Goal: Browse casually: Explore the website without a specific task or goal

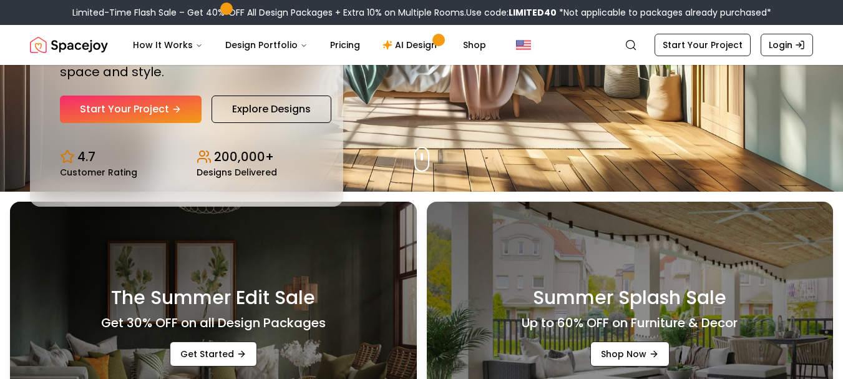
scroll to position [125, 0]
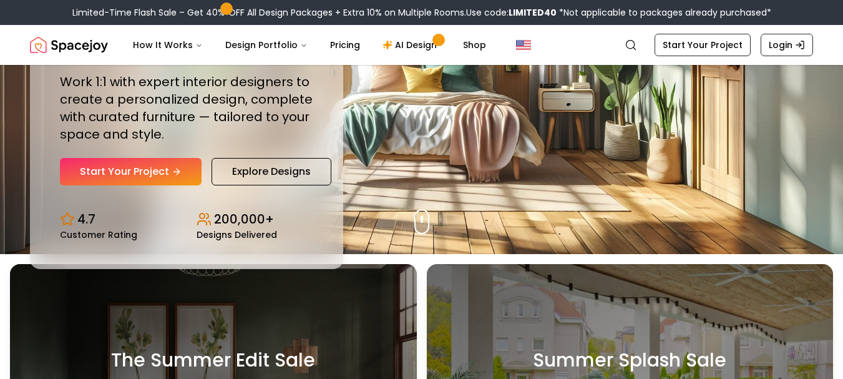
drag, startPoint x: 425, startPoint y: 222, endPoint x: 428, endPoint y: 210, distance: 12.1
click at [428, 210] on div "Design Your Dream Space Online Work 1:1 with expert interior designers to creat…" at bounding box center [421, 97] width 843 height 314
drag, startPoint x: 430, startPoint y: 212, endPoint x: 429, endPoint y: 223, distance: 11.3
click at [429, 223] on div "Design Your Dream Space Online Work 1:1 with expert interior designers to creat…" at bounding box center [421, 97] width 843 height 314
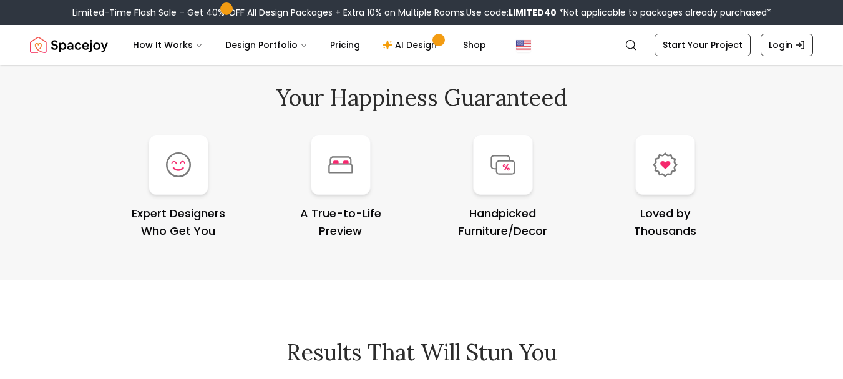
scroll to position [4726, 0]
click at [196, 221] on div "Expert Designers Who Get You" at bounding box center [178, 222] width 152 height 35
click at [188, 221] on div at bounding box center [188, 221] width 0 height 0
click at [185, 223] on div "Expert Designers Who Get You" at bounding box center [178, 222] width 152 height 35
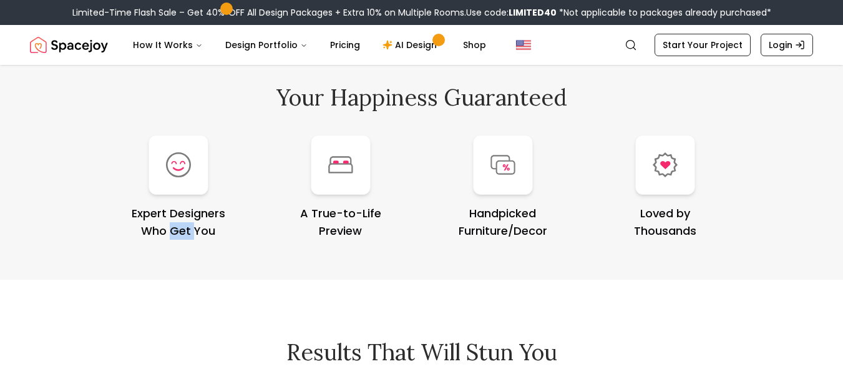
click at [185, 223] on div "Expert Designers Who Get You" at bounding box center [178, 222] width 152 height 35
click at [160, 220] on div "Expert Designers Who Get You" at bounding box center [178, 222] width 152 height 35
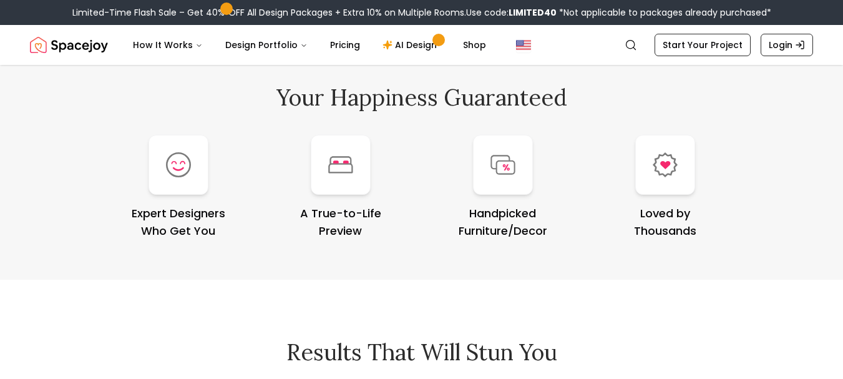
click at [177, 228] on div "Expert Designers Who Get You" at bounding box center [178, 222] width 152 height 35
click at [169, 205] on div at bounding box center [169, 205] width 0 height 0
click at [192, 231] on div "Expert Designers Who Get You" at bounding box center [178, 222] width 152 height 35
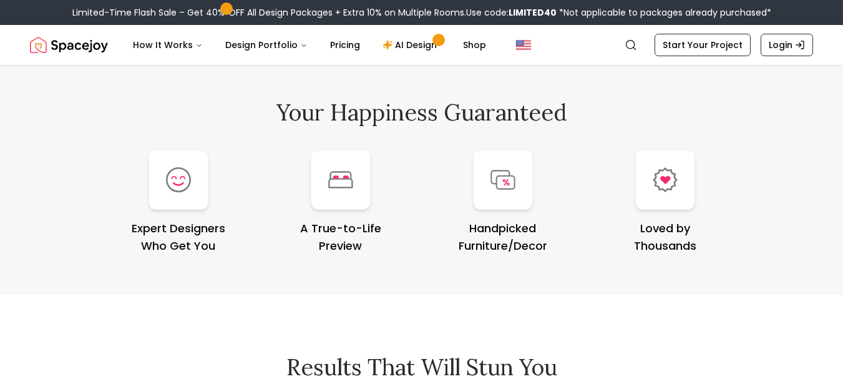
scroll to position [4741, 0]
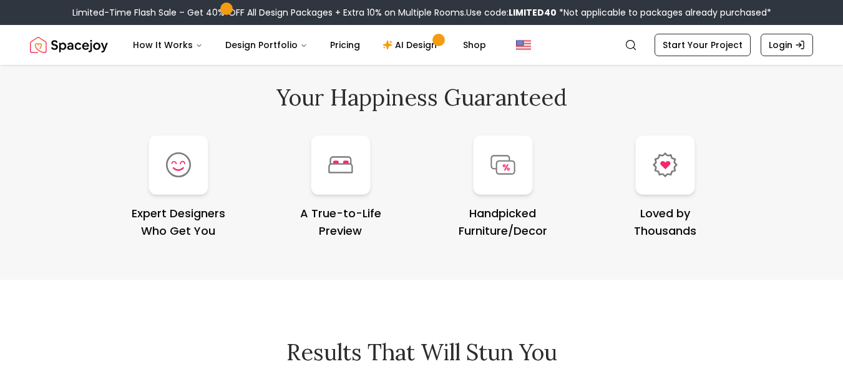
click at [322, 229] on div "A True-to-Life Preview" at bounding box center [341, 222] width 152 height 35
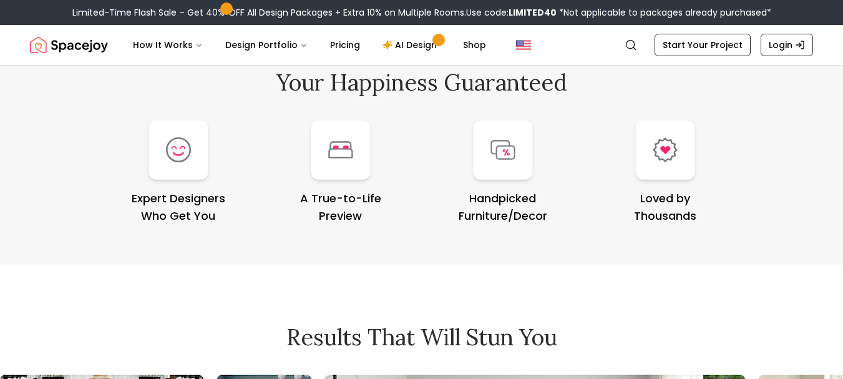
scroll to position [4726, 0]
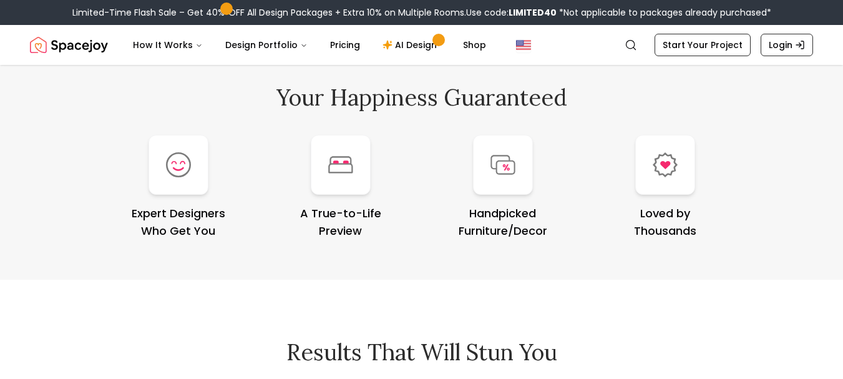
click at [519, 223] on div "Handpicked Furniture/Decor" at bounding box center [503, 222] width 152 height 35
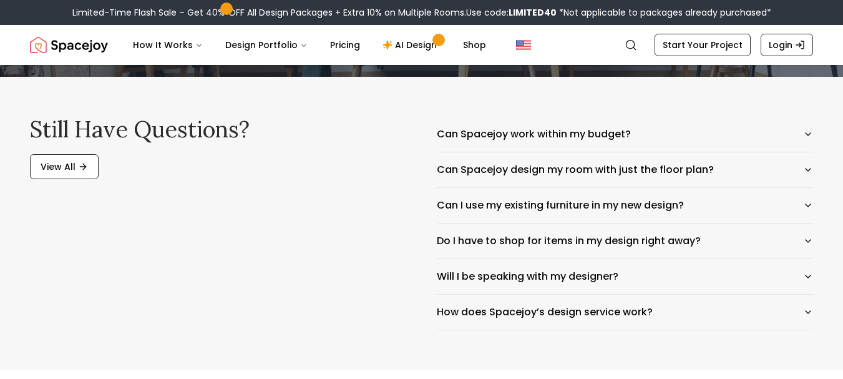
scroll to position [5747, 0]
